Goal: Navigation & Orientation: Find specific page/section

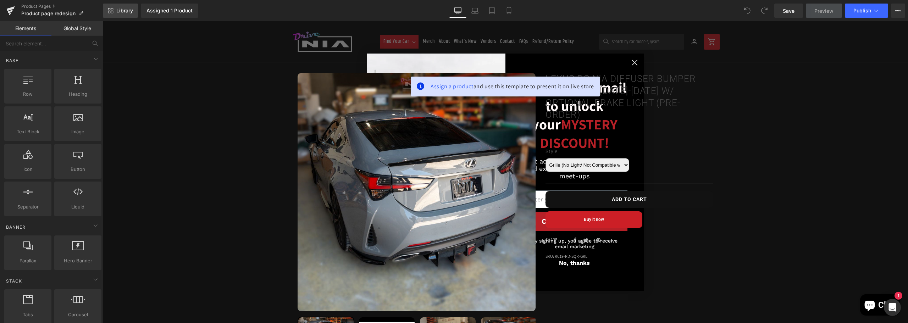
click at [116, 7] on link "Library" at bounding box center [120, 11] width 35 height 14
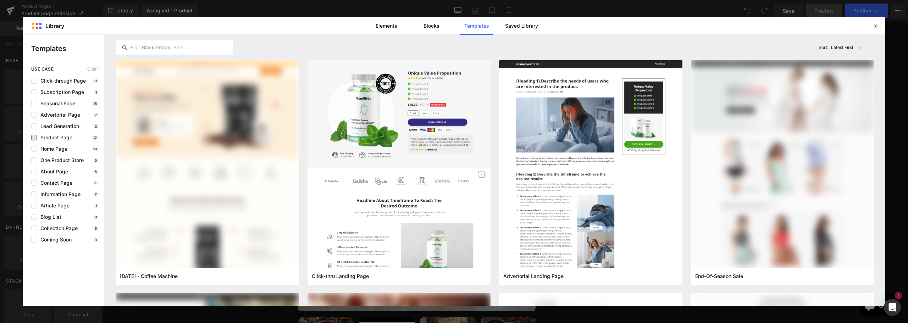
click at [60, 139] on span "Product Page" at bounding box center [54, 138] width 35 height 6
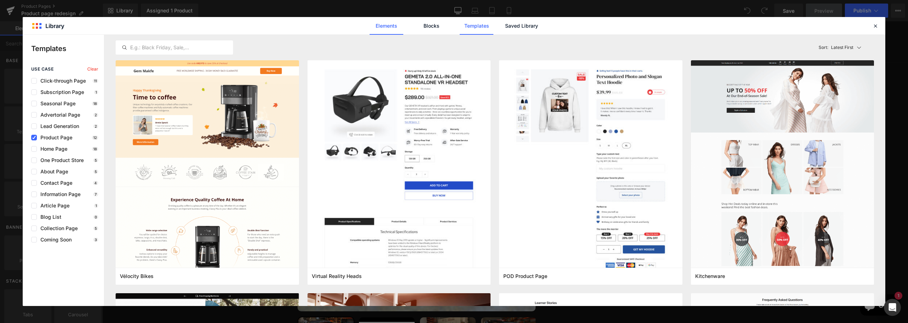
click at [391, 21] on link "Elements" at bounding box center [387, 26] width 34 height 18
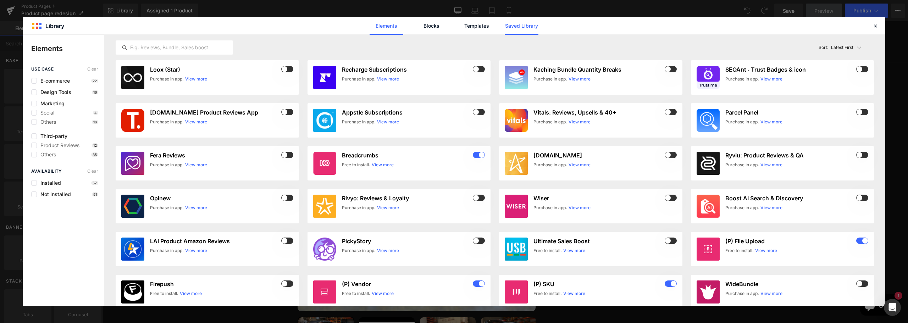
click at [512, 27] on link "Saved Library" at bounding box center [522, 26] width 34 height 18
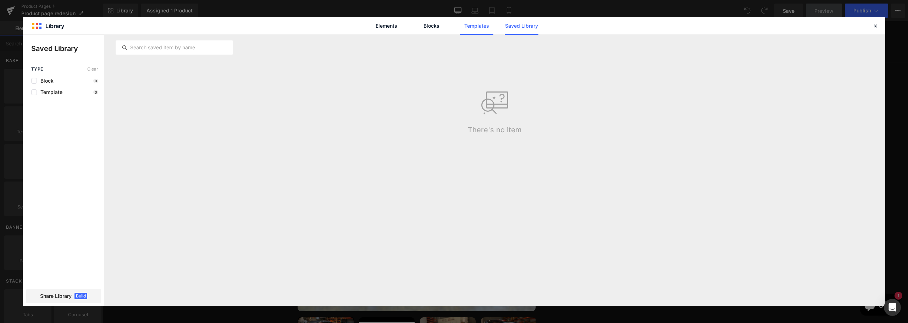
click at [480, 22] on link "Templates" at bounding box center [477, 26] width 34 height 18
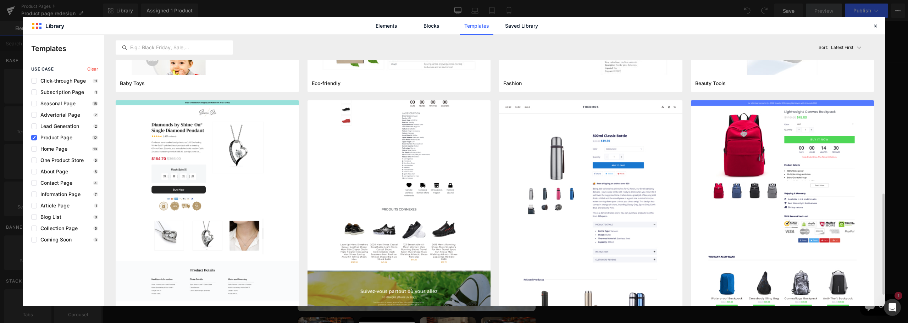
scroll to position [456, 0]
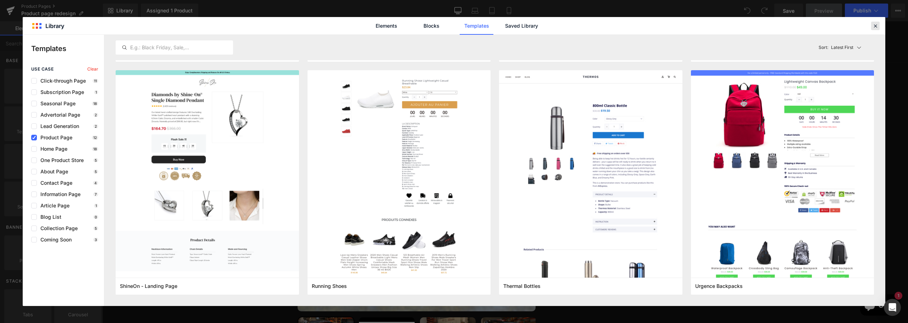
click at [876, 23] on icon at bounding box center [875, 26] width 6 height 6
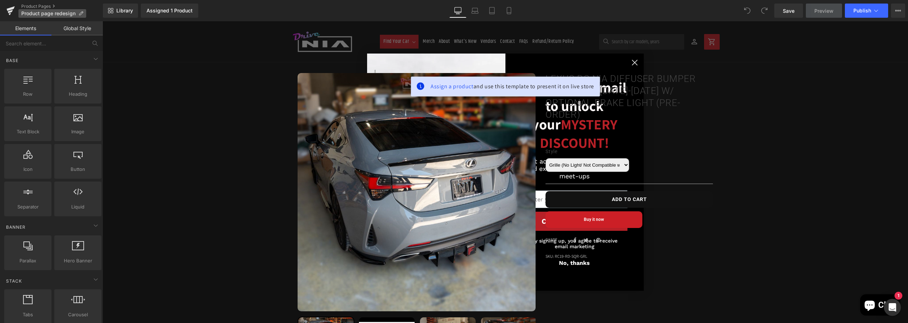
click at [29, 14] on span "Product page redesign" at bounding box center [48, 14] width 54 height 6
click at [13, 6] on icon at bounding box center [10, 11] width 9 height 18
